Goal: Find specific page/section: Find specific page/section

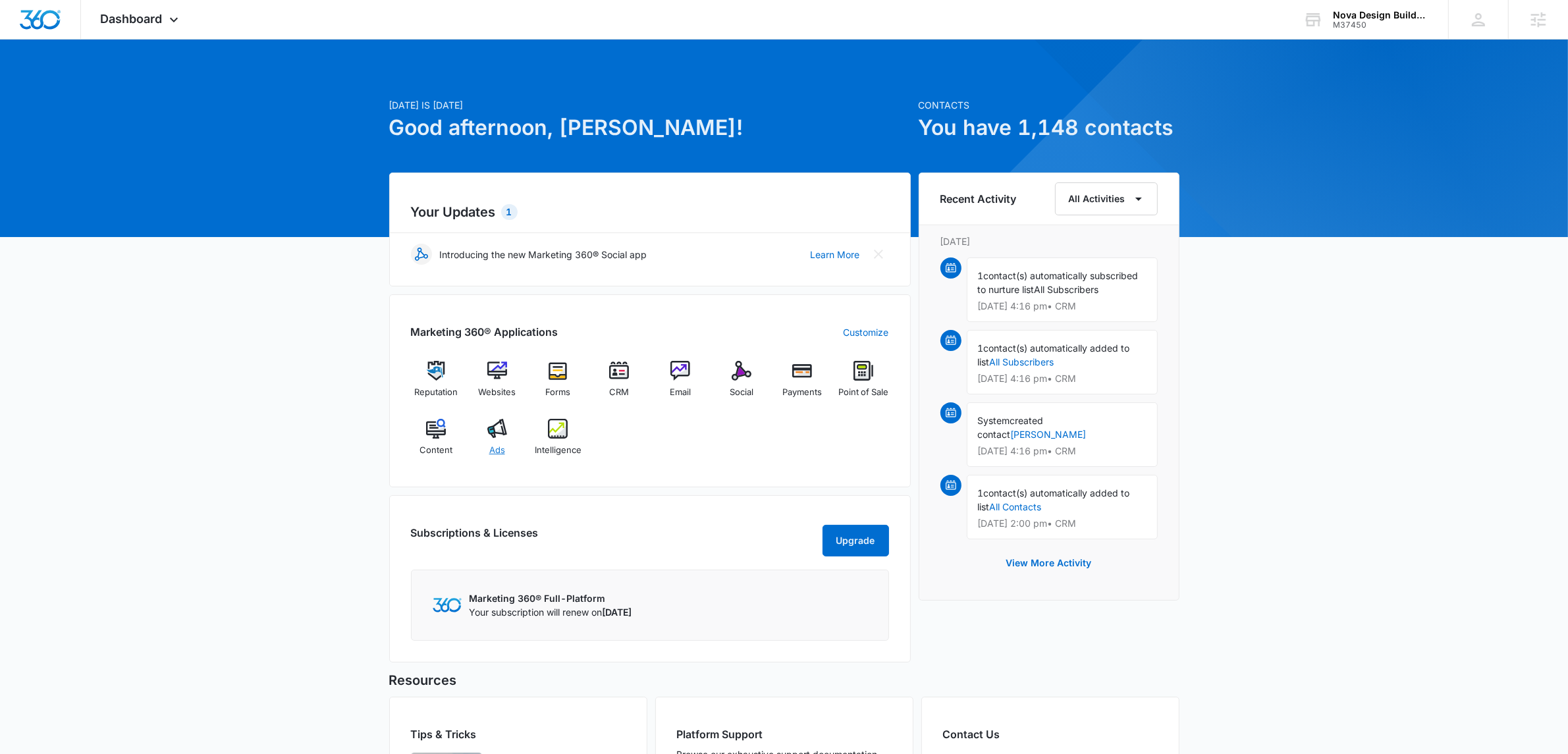
click at [510, 447] on div "Ads" at bounding box center [497, 443] width 51 height 48
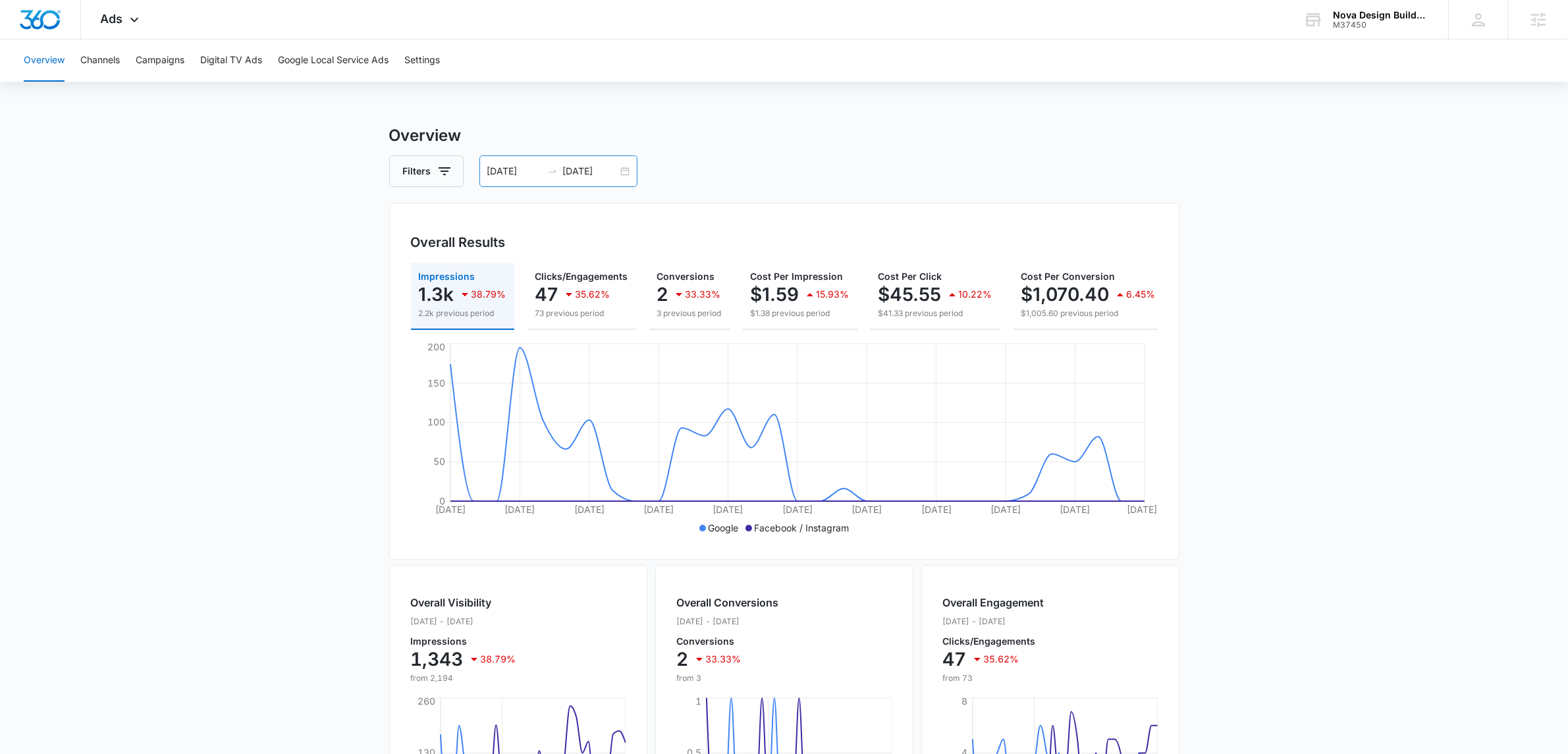
click at [630, 169] on div "07/11/2025 08/10/2025" at bounding box center [558, 171] width 158 height 32
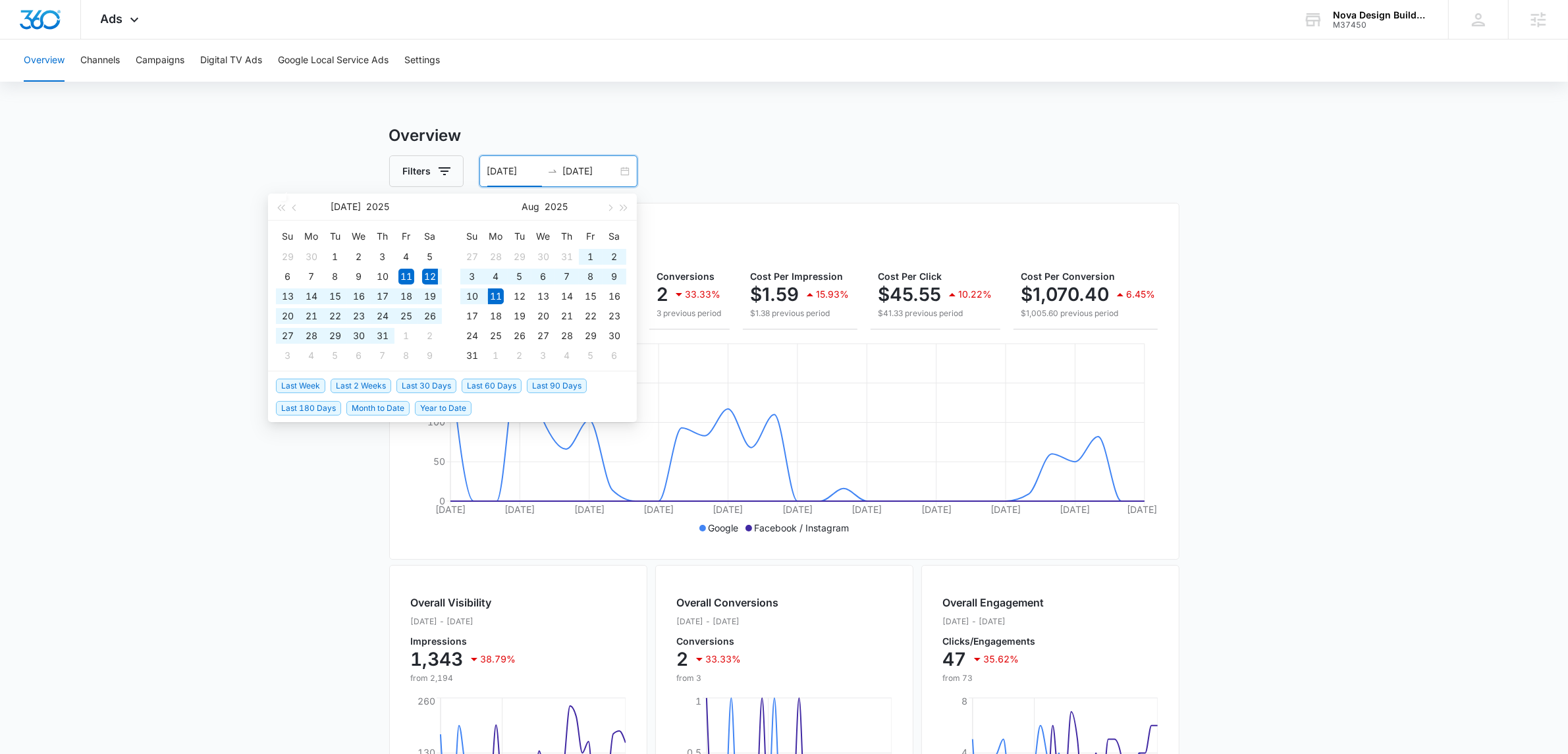
click at [433, 387] on span "Last 30 Days" at bounding box center [427, 385] width 60 height 14
type input "07/12/2025"
type input "08/11/2025"
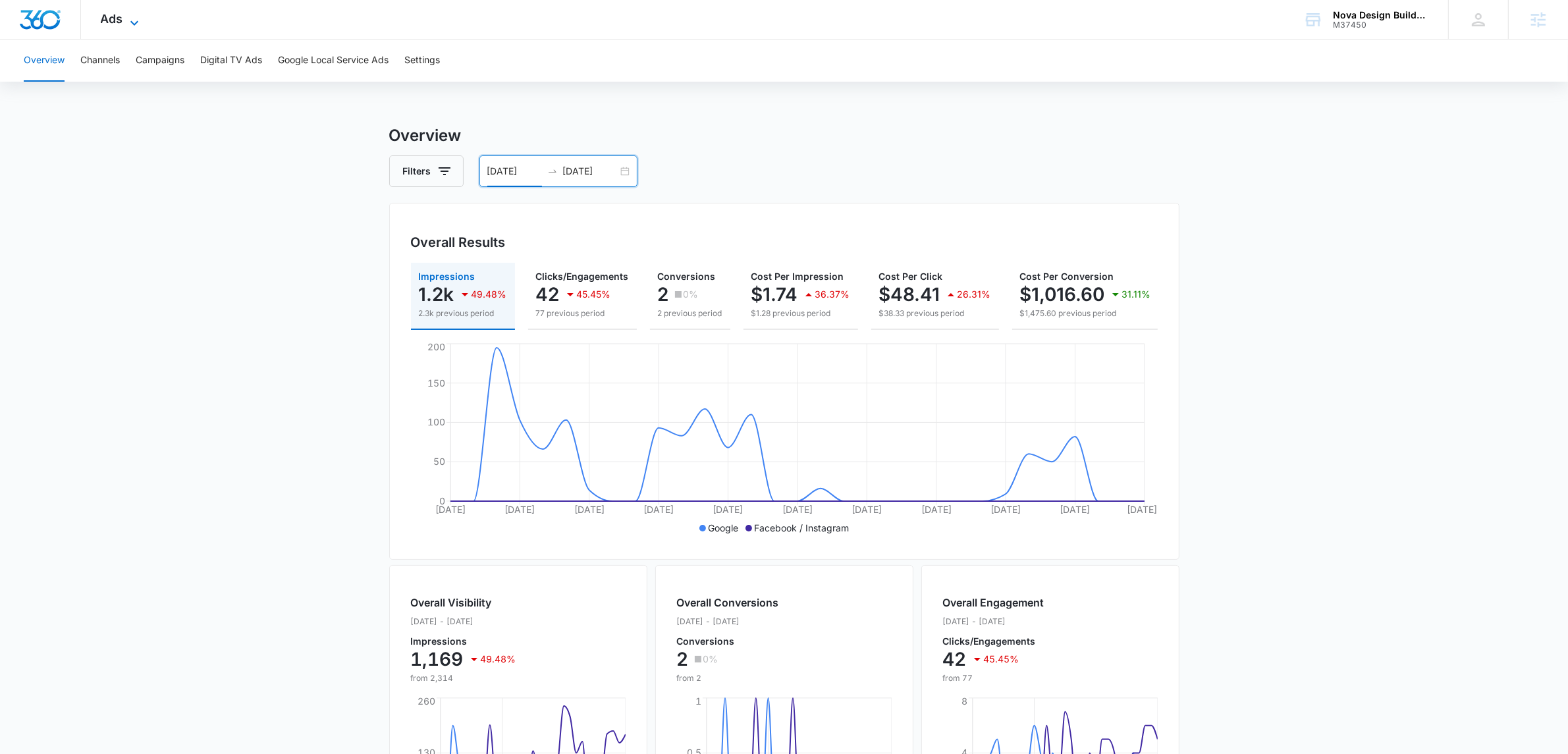
click at [126, 21] on icon at bounding box center [134, 22] width 16 height 16
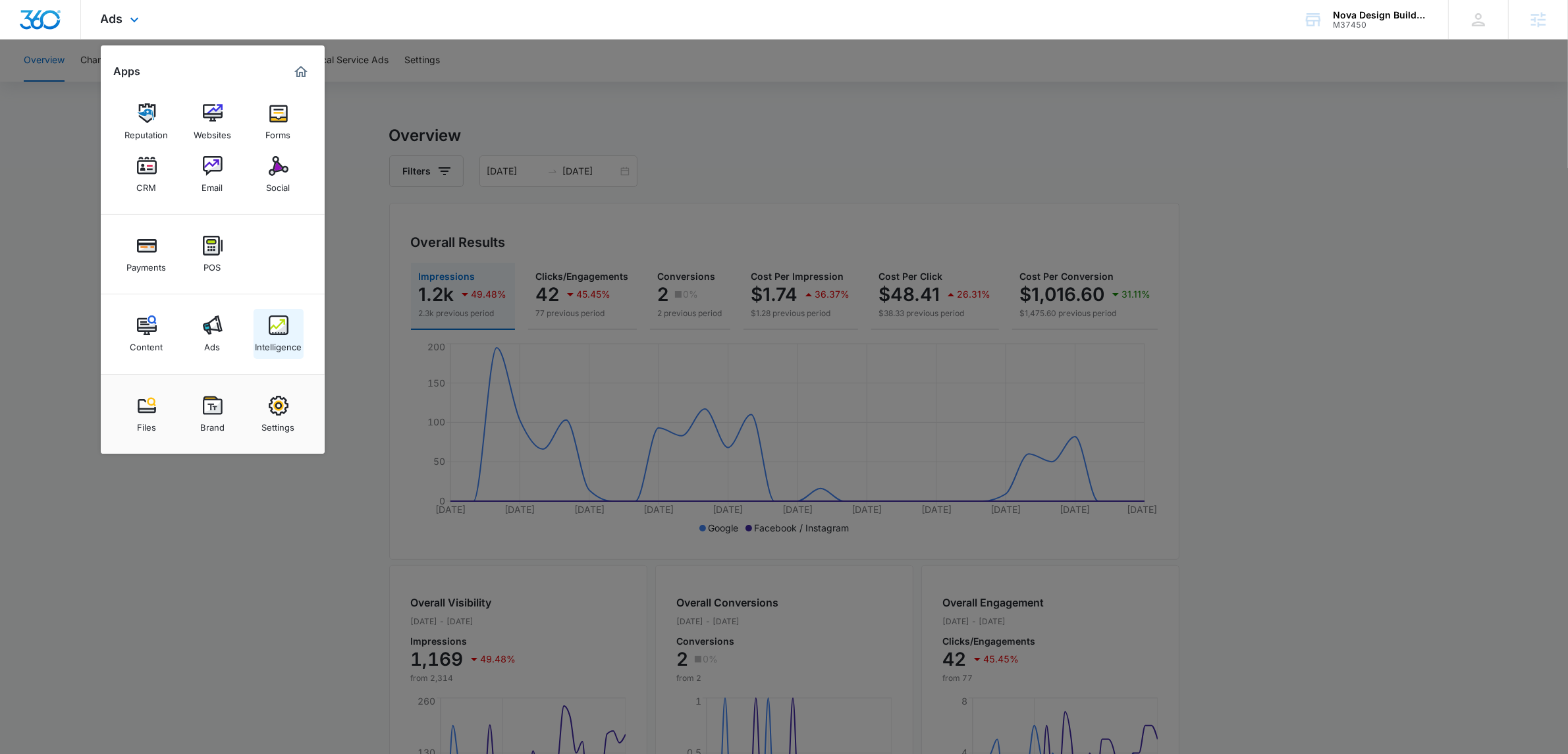
click at [289, 357] on link "Intelligence" at bounding box center [279, 334] width 50 height 50
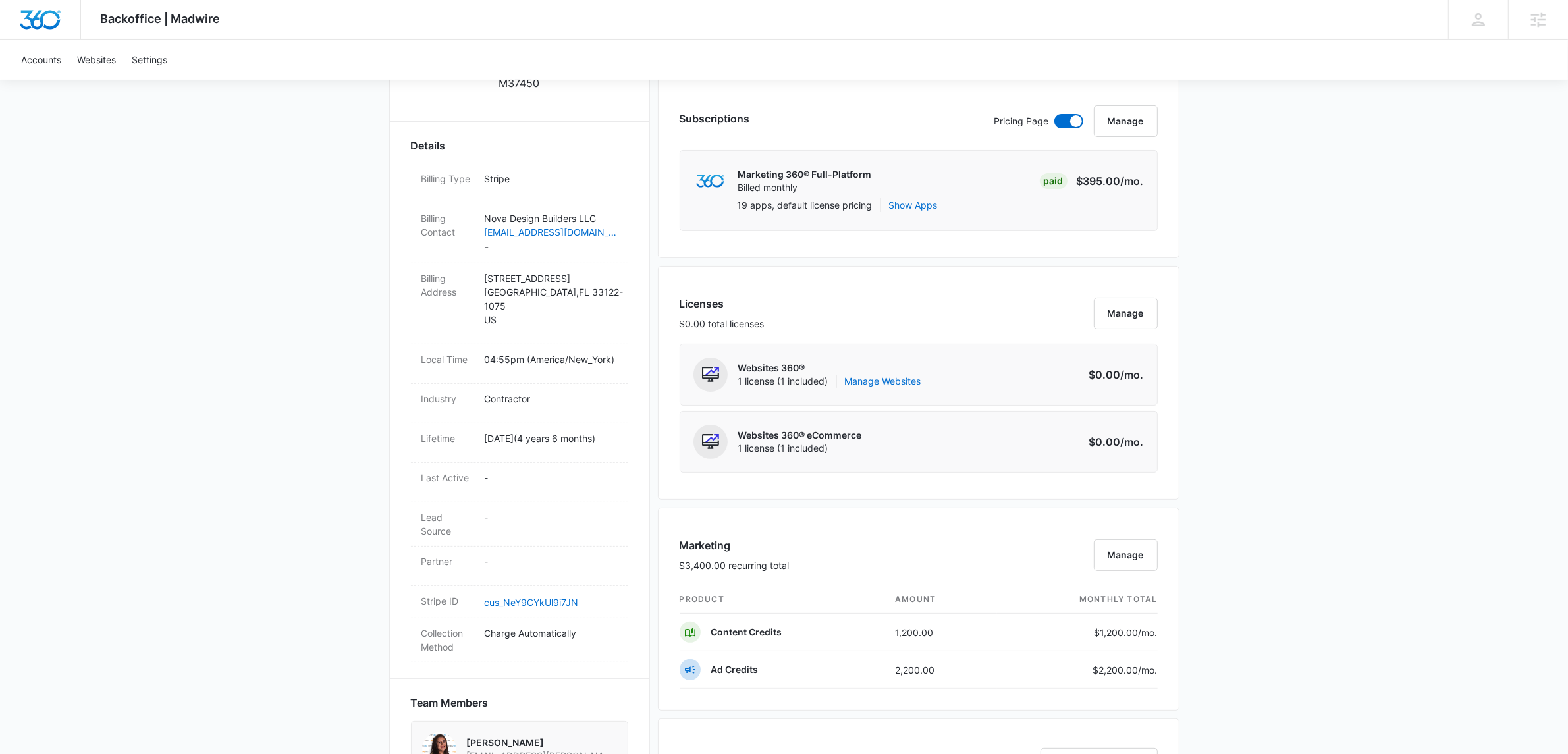
scroll to position [338, 0]
click at [104, 61] on link "Websites" at bounding box center [96, 59] width 54 height 40
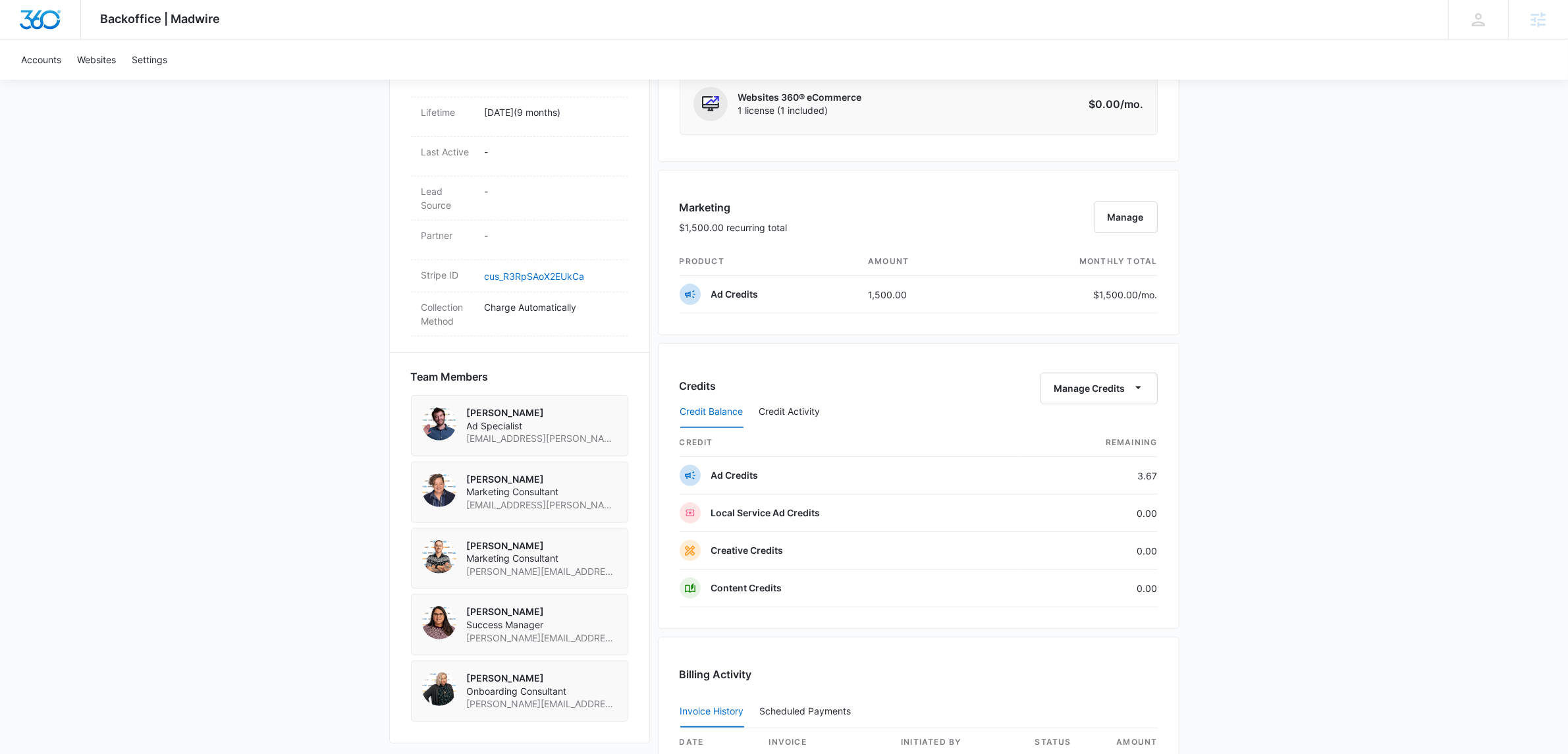
scroll to position [673, 0]
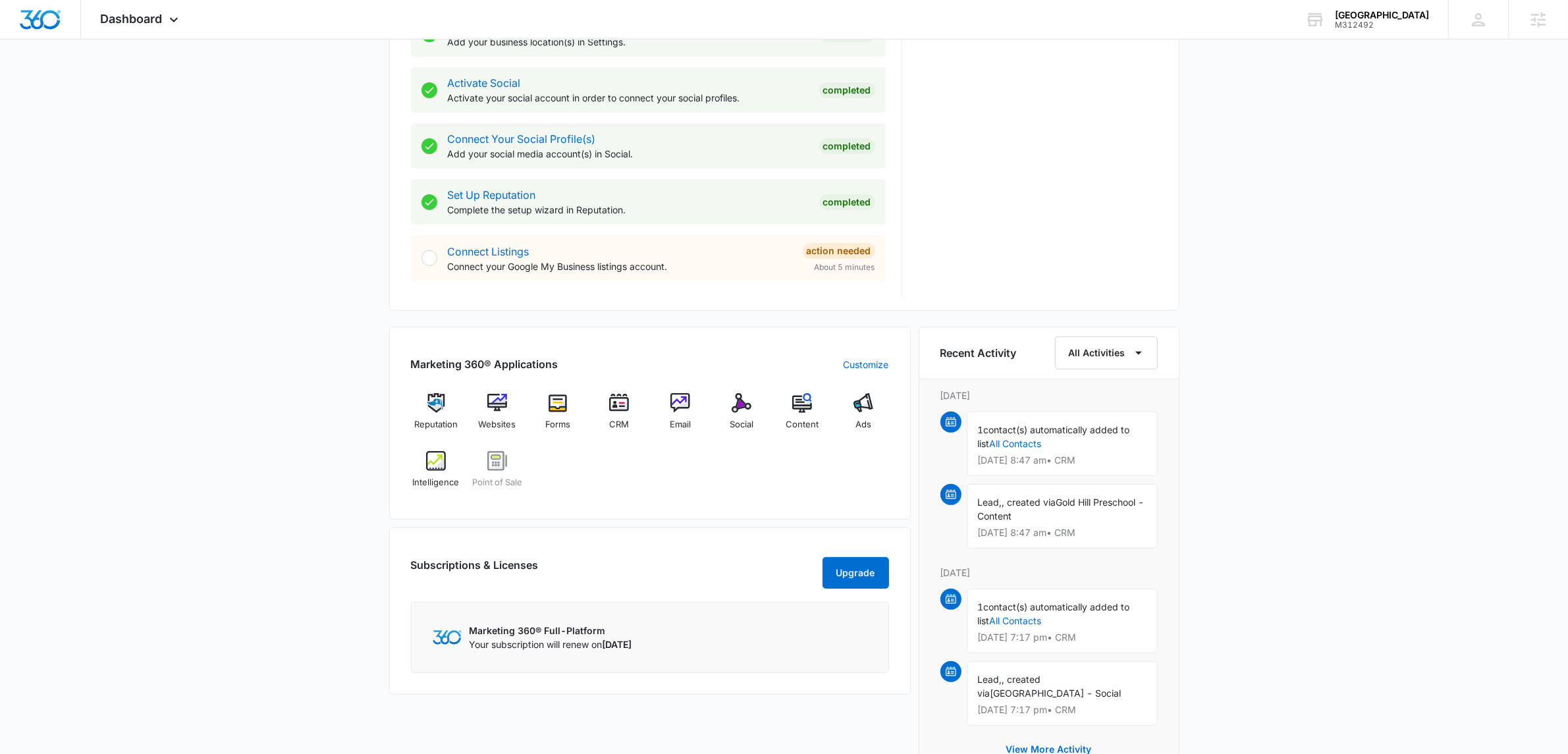
scroll to position [532, 0]
click at [482, 410] on div "Websites" at bounding box center [497, 416] width 51 height 48
